Goal: Transaction & Acquisition: Book appointment/travel/reservation

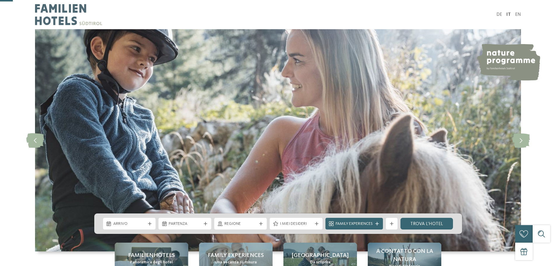
scroll to position [117, 0]
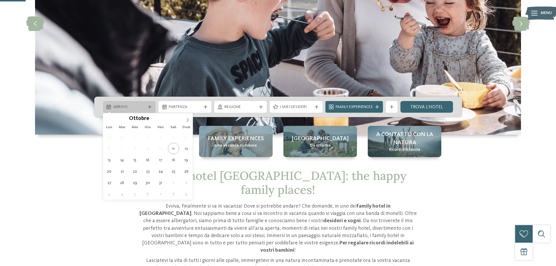
click at [149, 107] on icon at bounding box center [150, 107] width 4 height 4
click at [186, 121] on icon at bounding box center [188, 120] width 4 height 4
type input "****"
click at [186, 121] on icon at bounding box center [188, 120] width 4 height 4
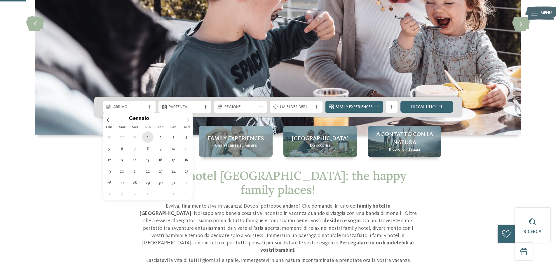
type div "[DATE]"
type input "****"
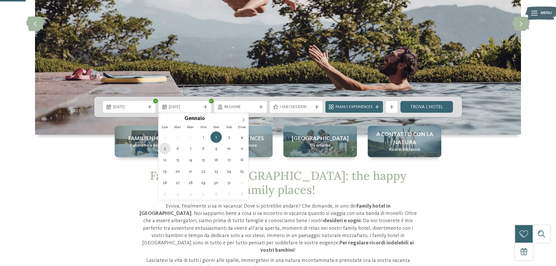
type div "[DATE]"
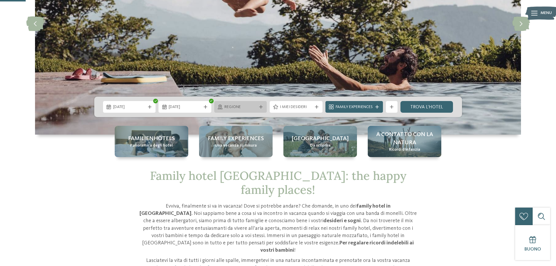
click at [254, 107] on span "Regione" at bounding box center [240, 107] width 32 height 6
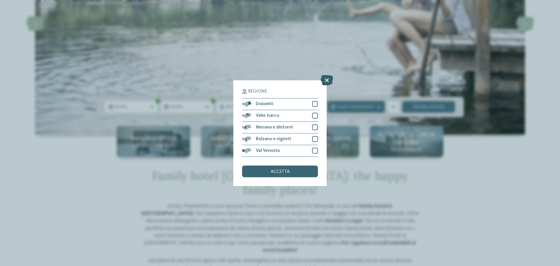
click at [326, 81] on icon at bounding box center [327, 80] width 13 height 10
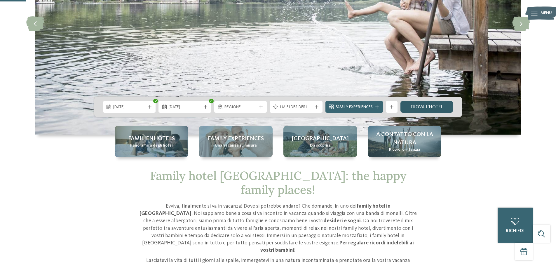
click at [423, 107] on link "trova l’hotel" at bounding box center [426, 107] width 53 height 12
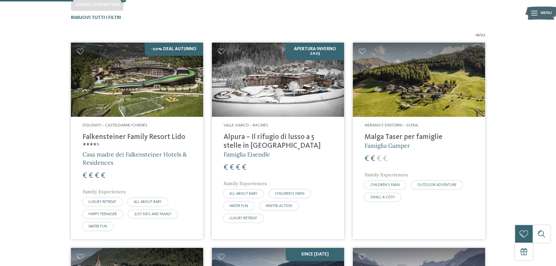
scroll to position [191, 0]
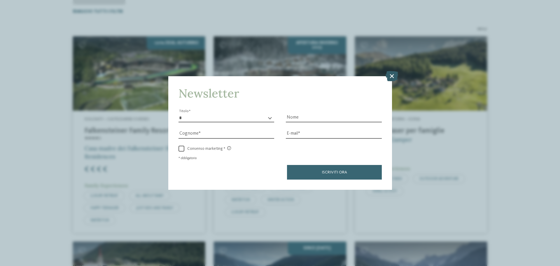
click at [393, 76] on icon at bounding box center [392, 76] width 13 height 10
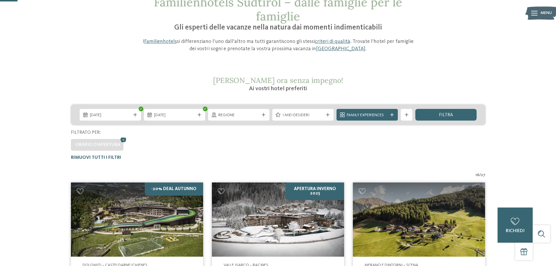
scroll to position [0, 0]
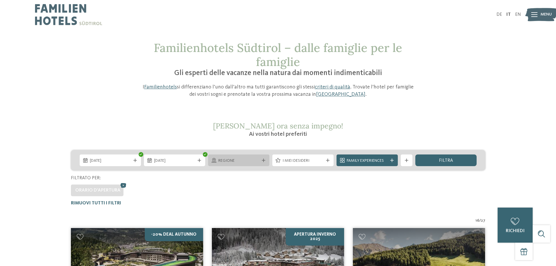
click at [259, 161] on div "Regione" at bounding box center [239, 160] width 44 height 6
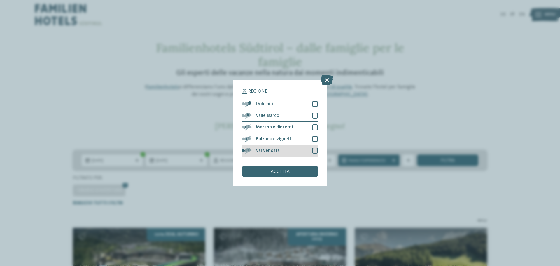
click at [315, 149] on div at bounding box center [315, 151] width 6 height 6
click at [280, 172] on span "accetta" at bounding box center [280, 171] width 19 height 5
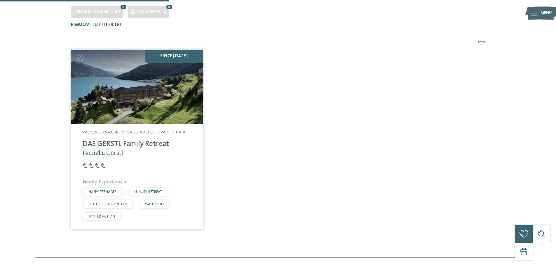
scroll to position [191, 0]
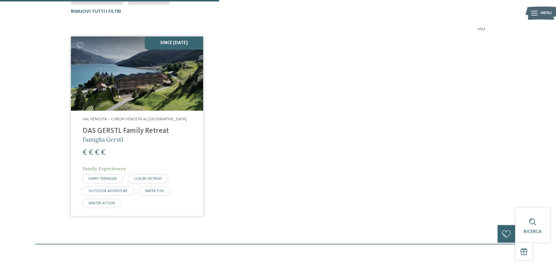
click at [130, 96] on img at bounding box center [137, 73] width 132 height 74
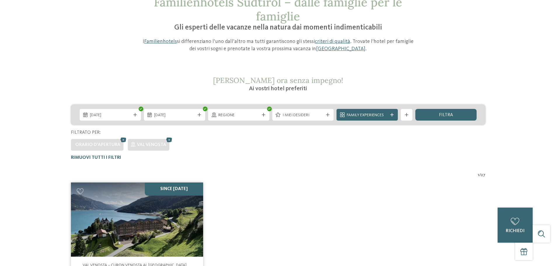
scroll to position [0, 0]
